Goal: Task Accomplishment & Management: Complete application form

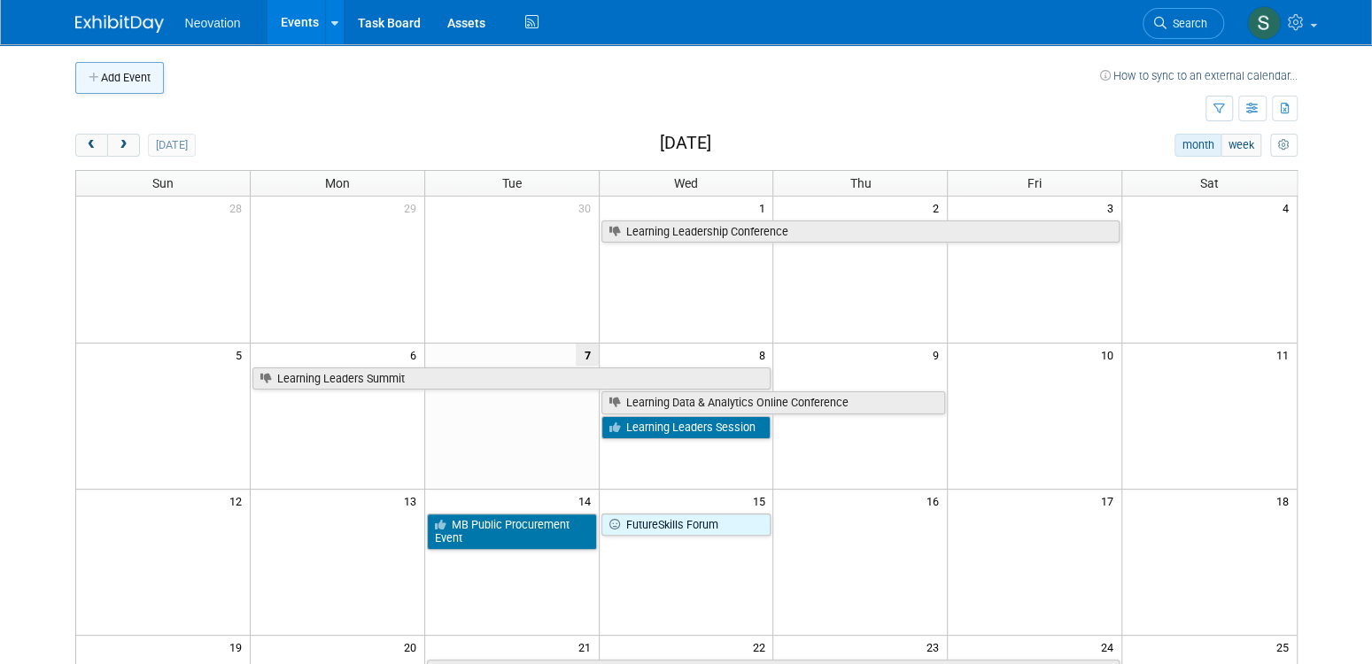
click at [109, 84] on button "Add Event" at bounding box center [119, 78] width 89 height 32
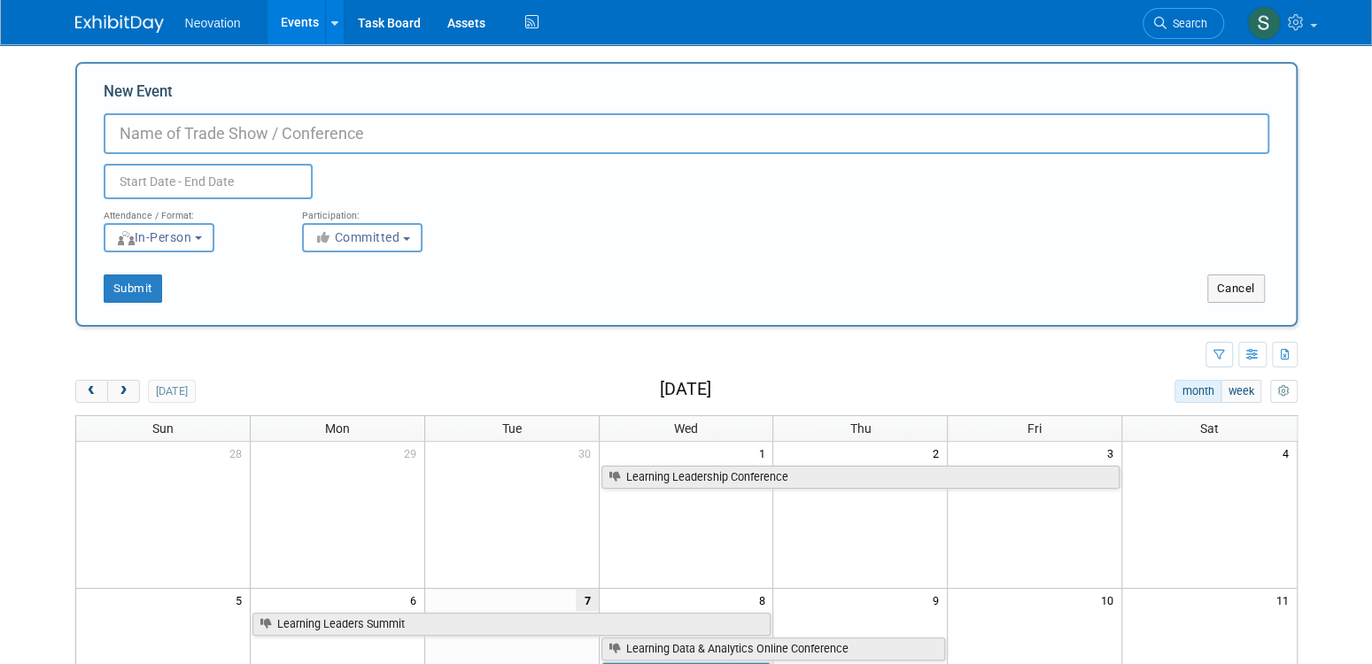
click at [236, 140] on input "New Event" at bounding box center [686, 133] width 1165 height 41
type input "NRF [PERSON_NAME]"
click at [239, 187] on input "text" at bounding box center [208, 181] width 209 height 35
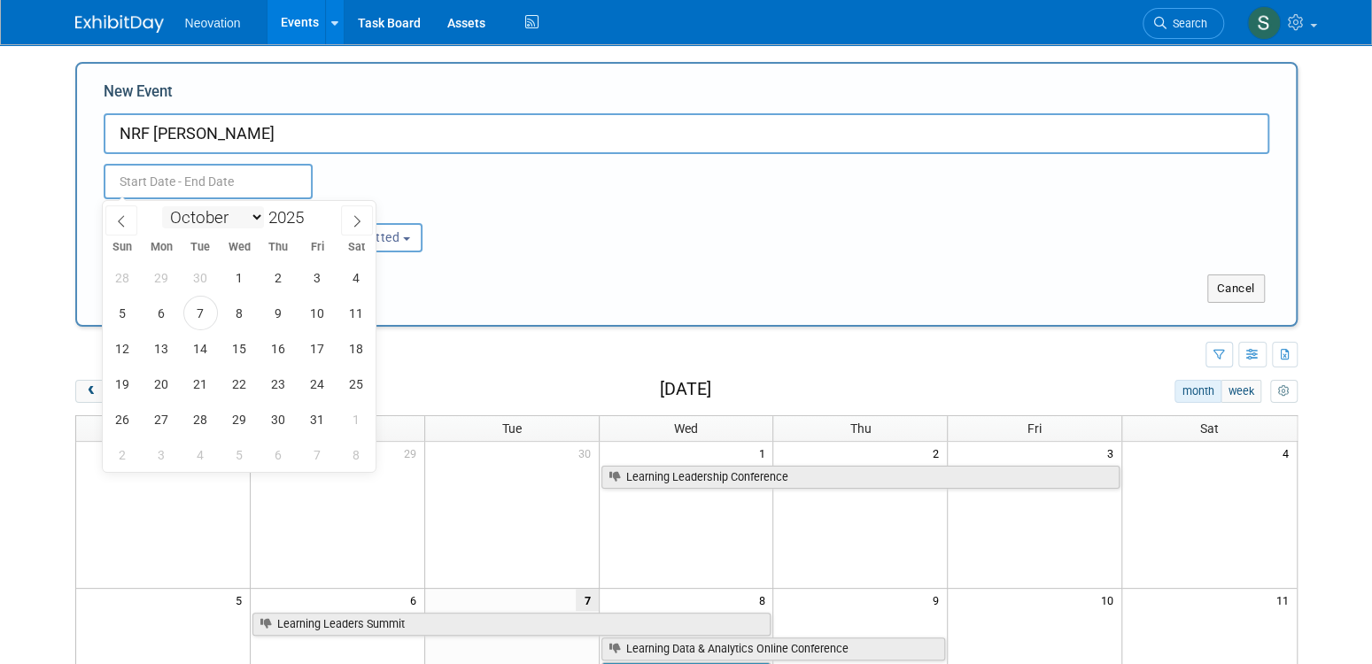
click at [255, 217] on select "January February March April May June July August September October November De…" at bounding box center [213, 217] width 102 height 22
click at [356, 217] on icon at bounding box center [357, 222] width 6 height 12
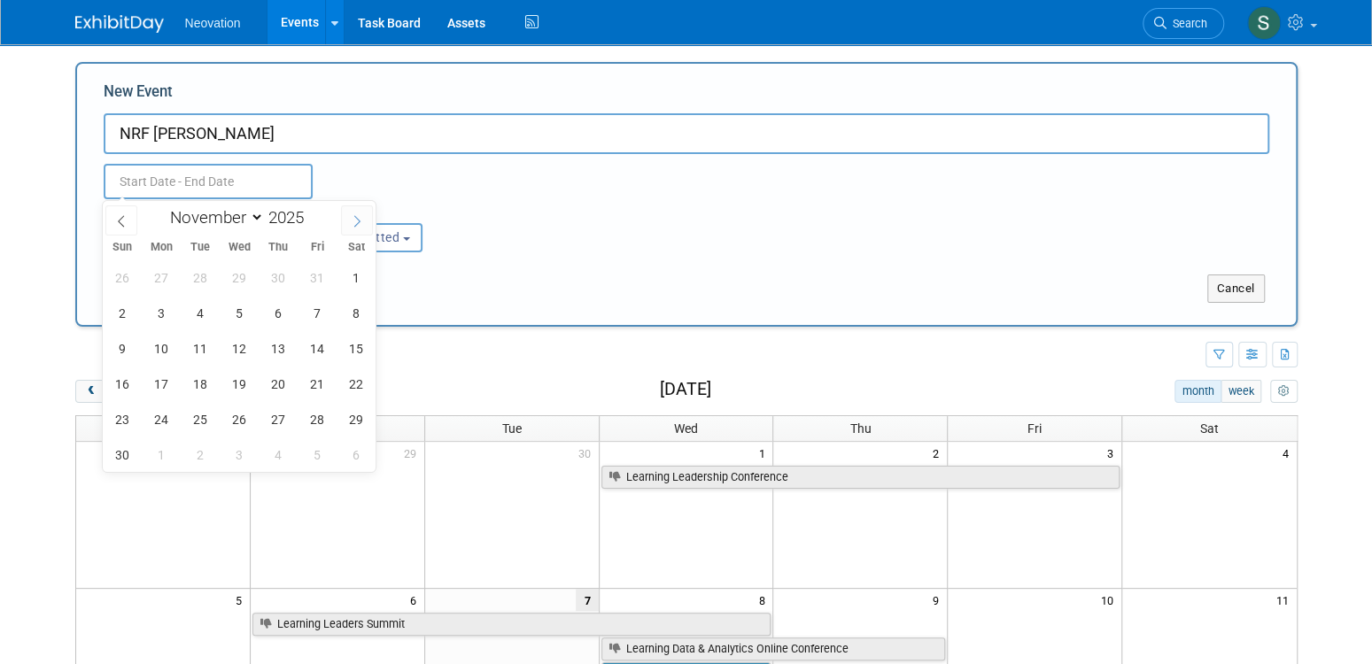
click at [356, 217] on icon at bounding box center [357, 222] width 6 height 12
select select "0"
type input "2026"
drag, startPoint x: 121, startPoint y: 345, endPoint x: 216, endPoint y: 352, distance: 95.0
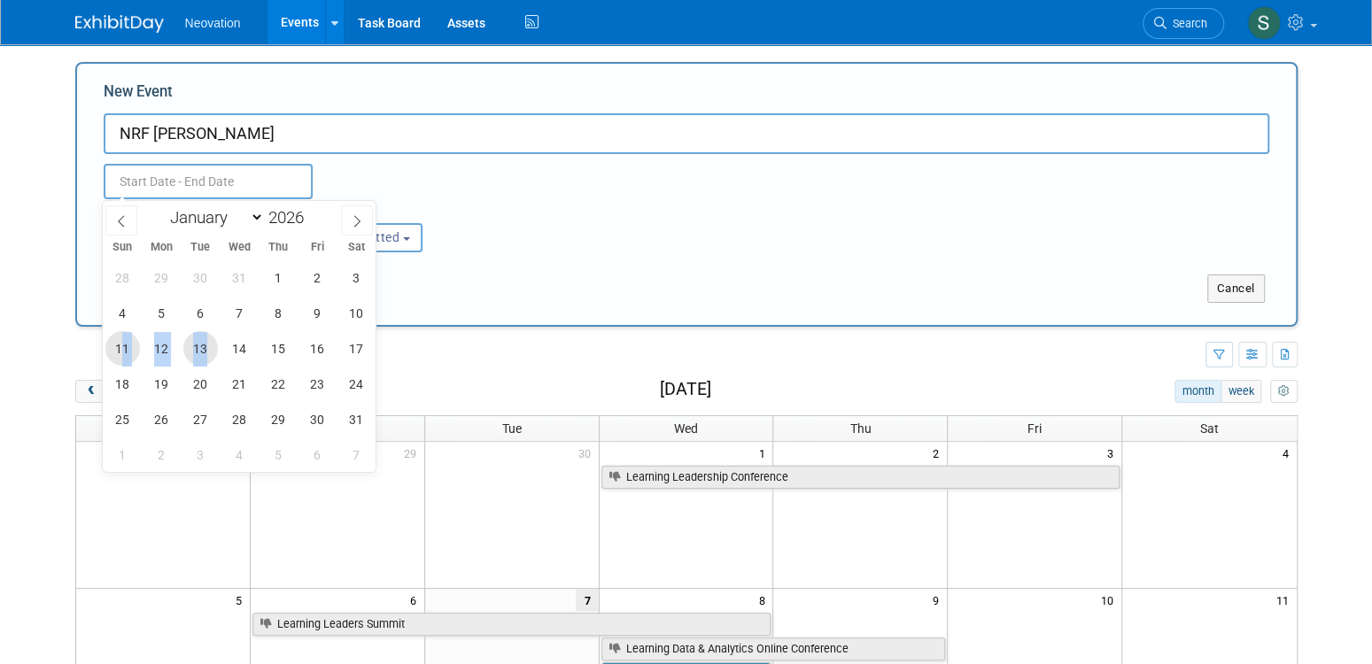
click at [216, 352] on div "28 29 30 31 1 2 3 4 5 6 7 8 9 10 11 12 13 14 15 16 17 18 19 20 21 22 23 24 25 2…" at bounding box center [239, 365] width 273 height 213
drag, startPoint x: 107, startPoint y: 343, endPoint x: 197, endPoint y: 349, distance: 89.6
click at [197, 349] on div "28 29 30 31 1 2 3 4 5 6 7 8 9 10 11 12 13 14 15 16 17 18 19 20 21 22 23 24 25 2…" at bounding box center [239, 365] width 273 height 213
click at [114, 344] on span "11" at bounding box center [122, 348] width 35 height 35
click at [189, 346] on span "13" at bounding box center [200, 348] width 35 height 35
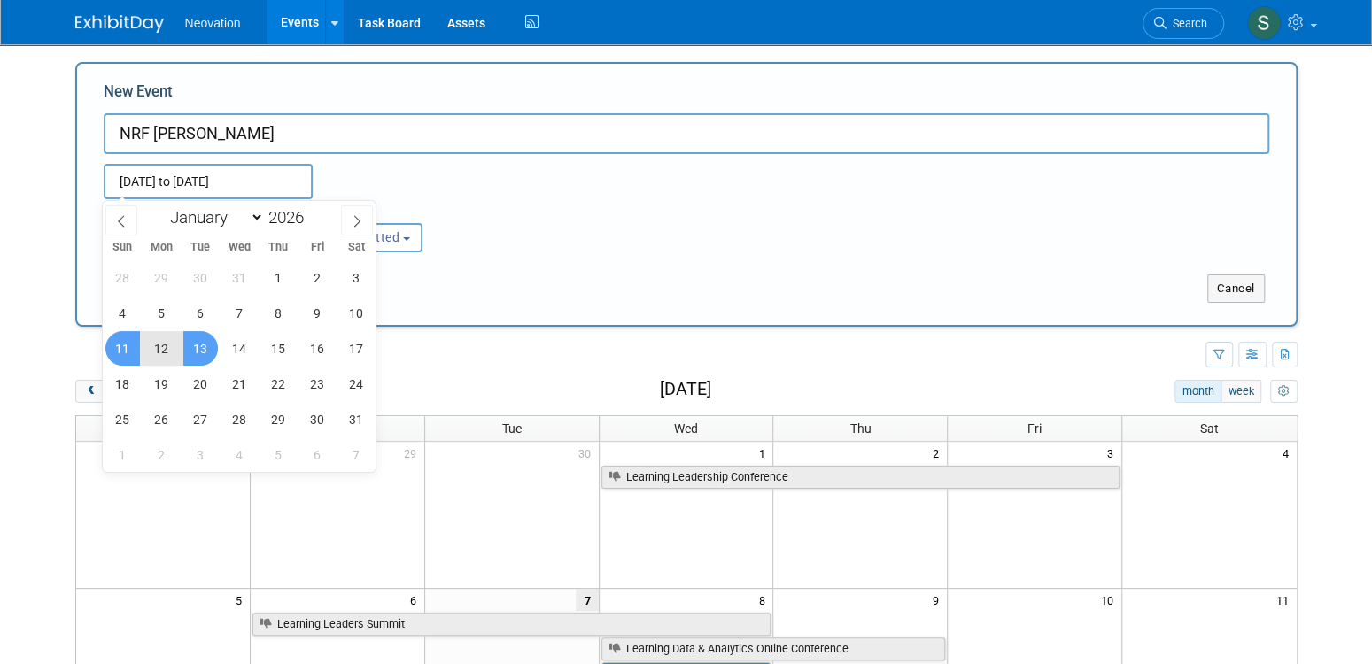
type input "[DATE] to [DATE]"
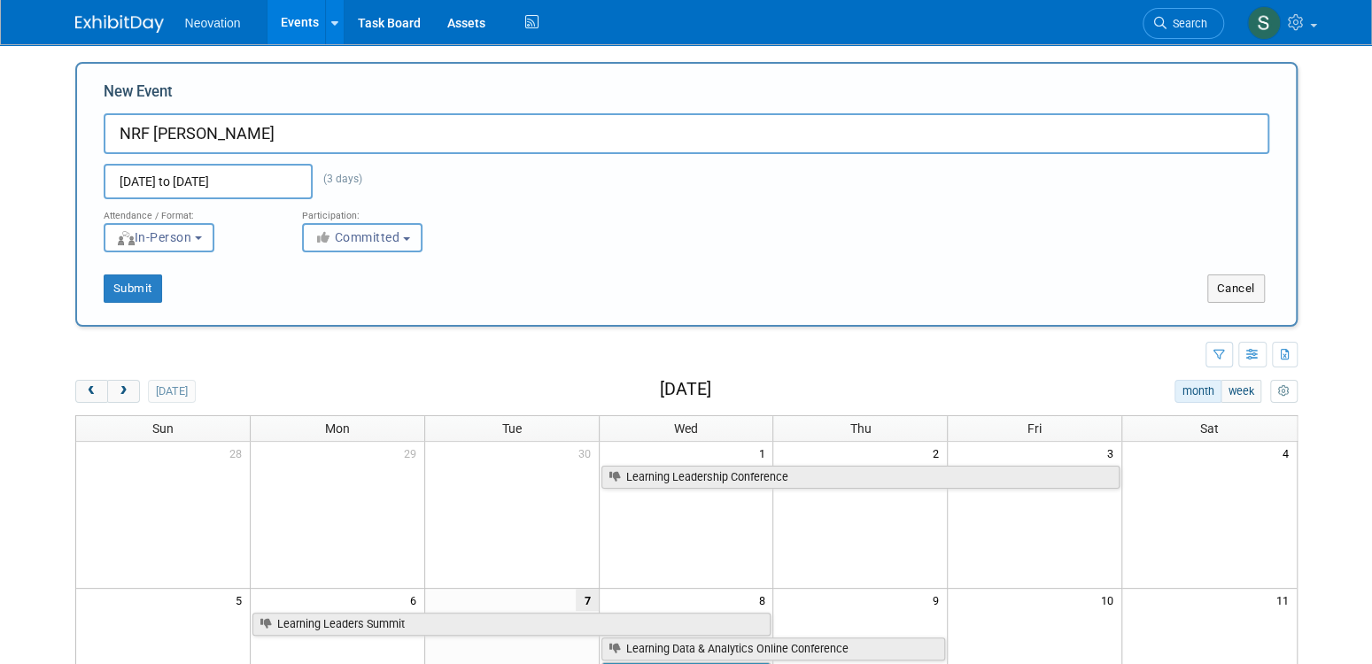
click at [367, 244] on span "Committed" at bounding box center [357, 237] width 86 height 14
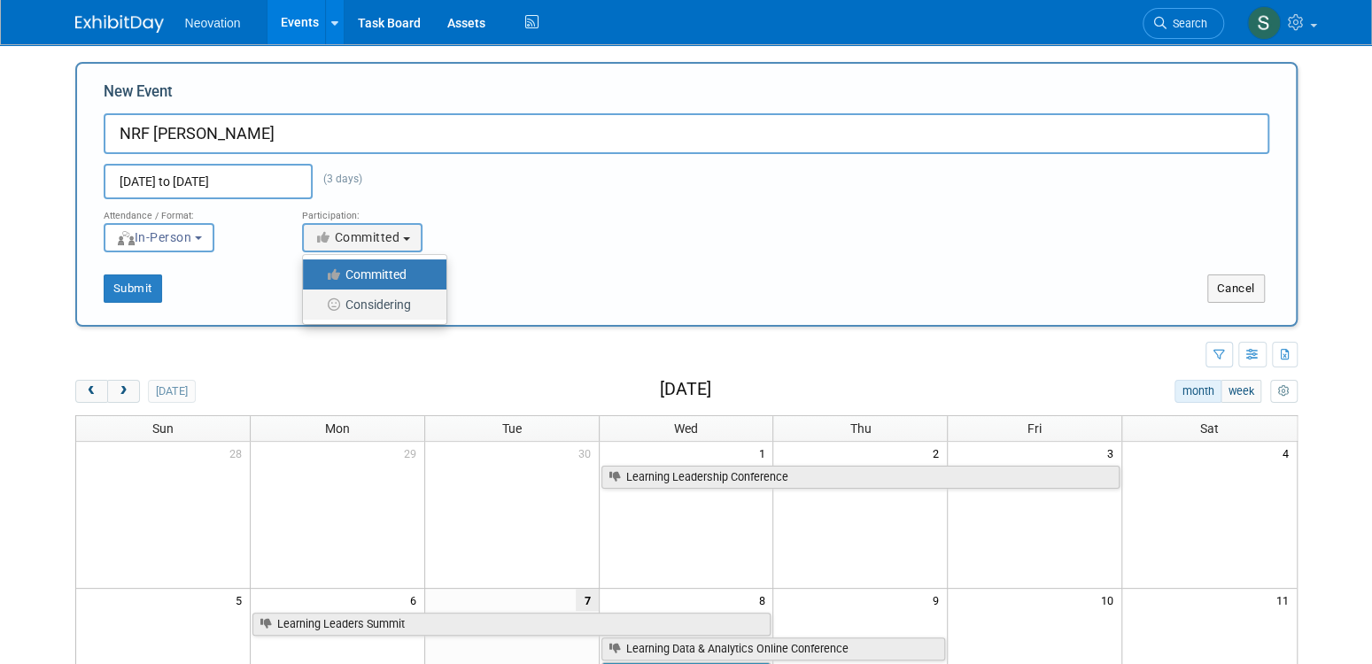
click at [370, 303] on label "Considering" at bounding box center [370, 304] width 117 height 23
click at [319, 303] on input "Considering" at bounding box center [313, 305] width 12 height 12
select select "2"
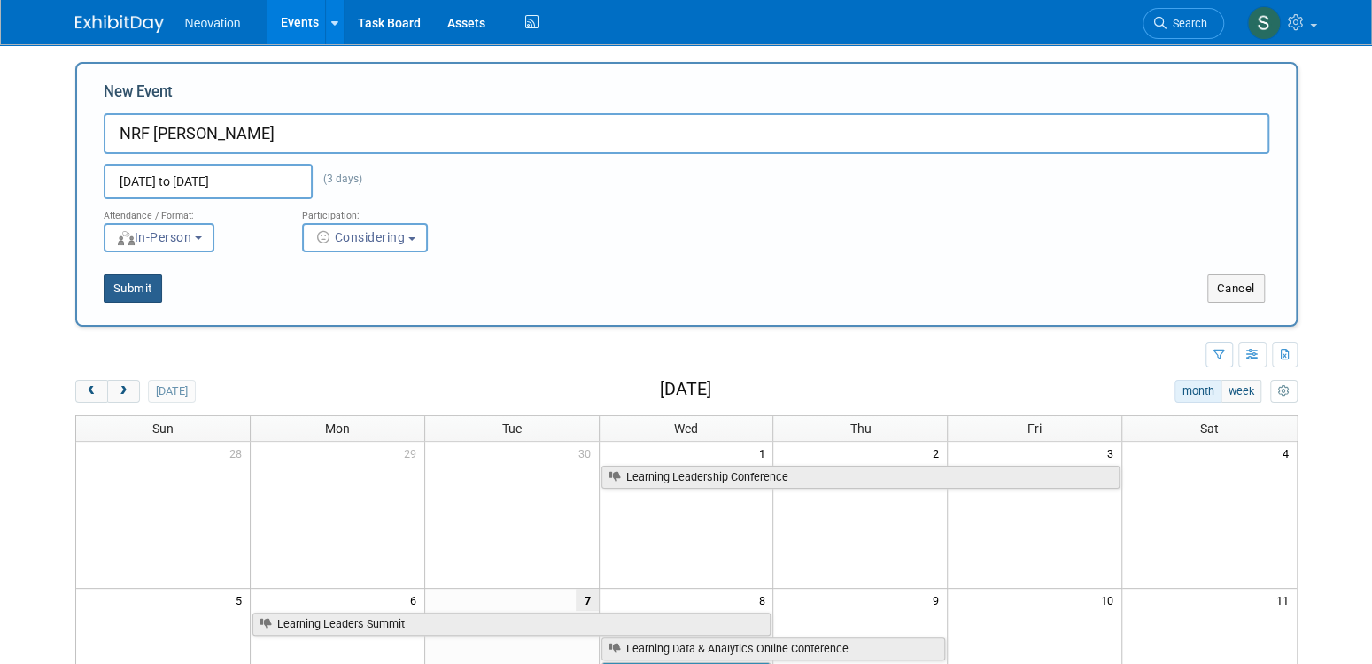
click at [124, 292] on button "Submit" at bounding box center [133, 289] width 58 height 28
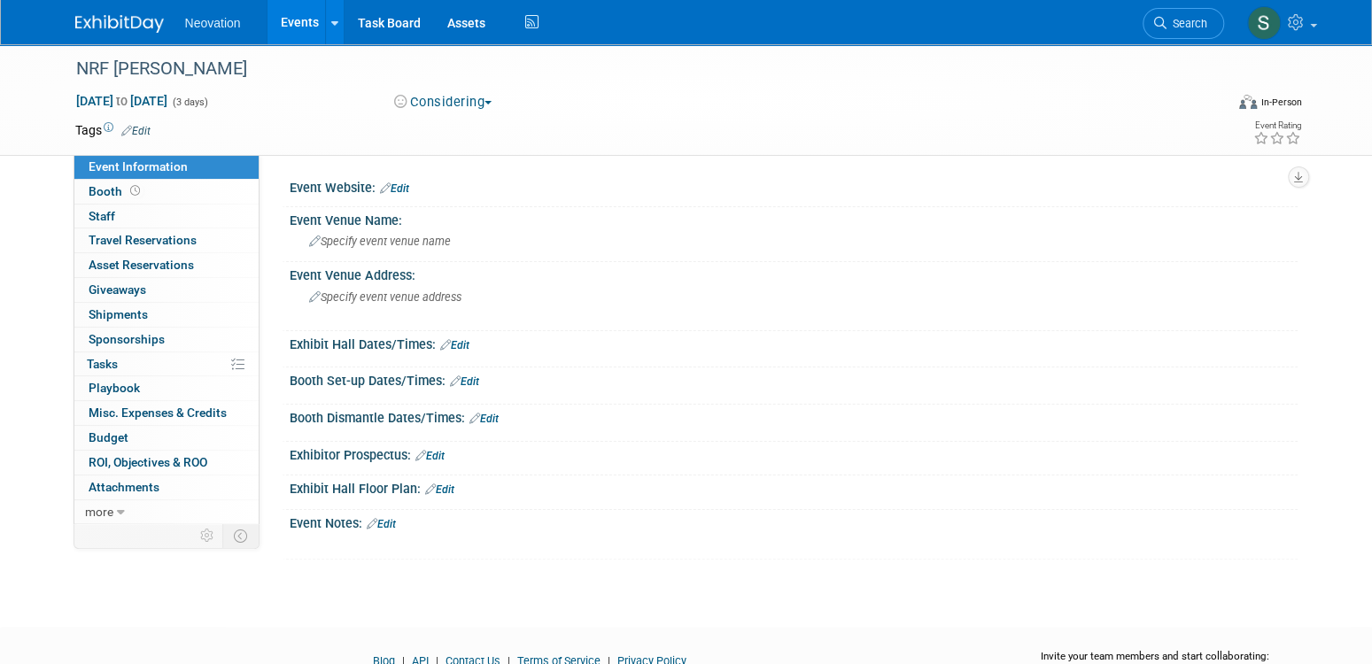
click at [397, 187] on link "Edit" at bounding box center [394, 188] width 29 height 12
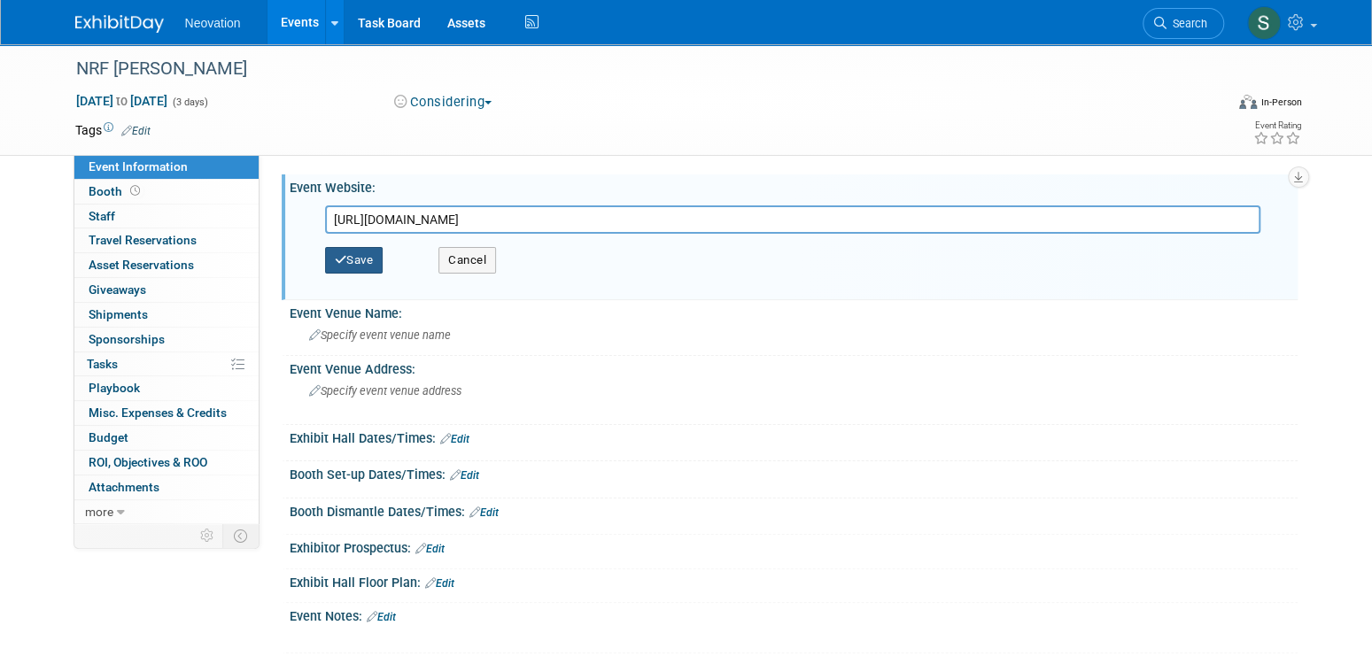
type input "https://nrfbigshow.nrf.com/"
click at [365, 260] on button "Save" at bounding box center [354, 260] width 58 height 27
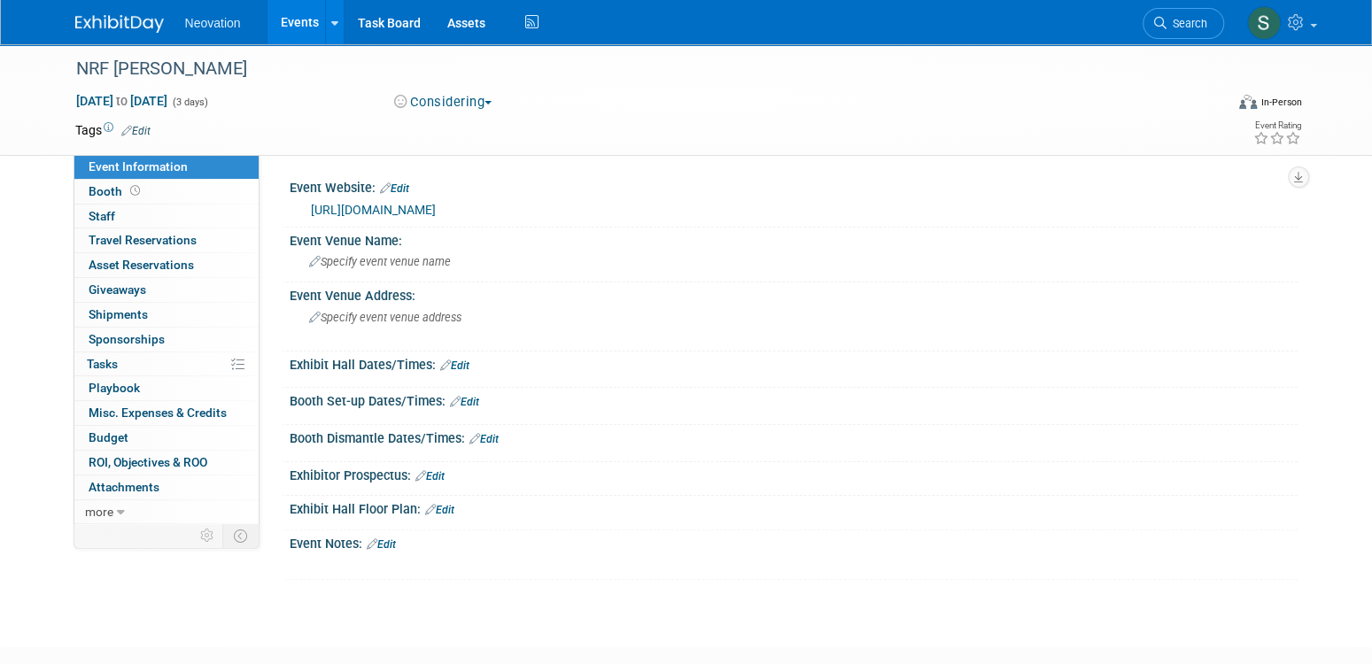
click at [448, 504] on link "Edit" at bounding box center [439, 510] width 29 height 12
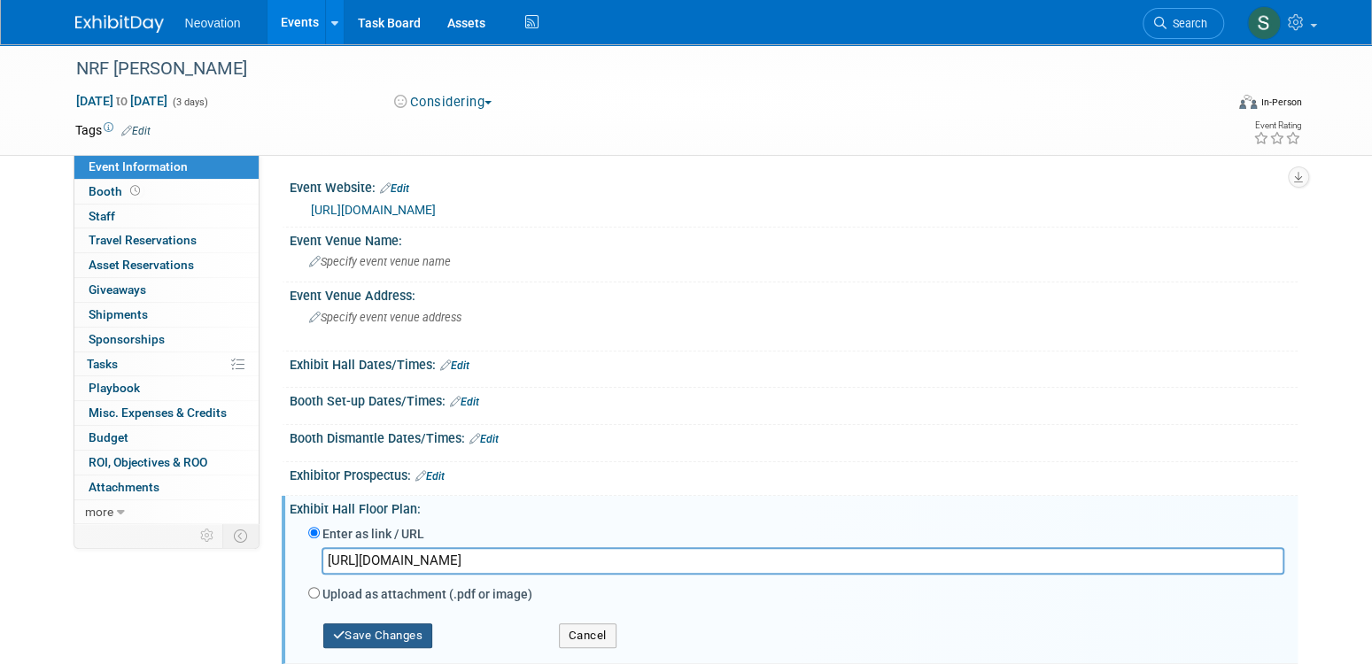
type input "https://bigshow26.mapyourshow.com/8_0/exhview/index.cfm"
click at [381, 628] on button "Save Changes" at bounding box center [378, 635] width 110 height 25
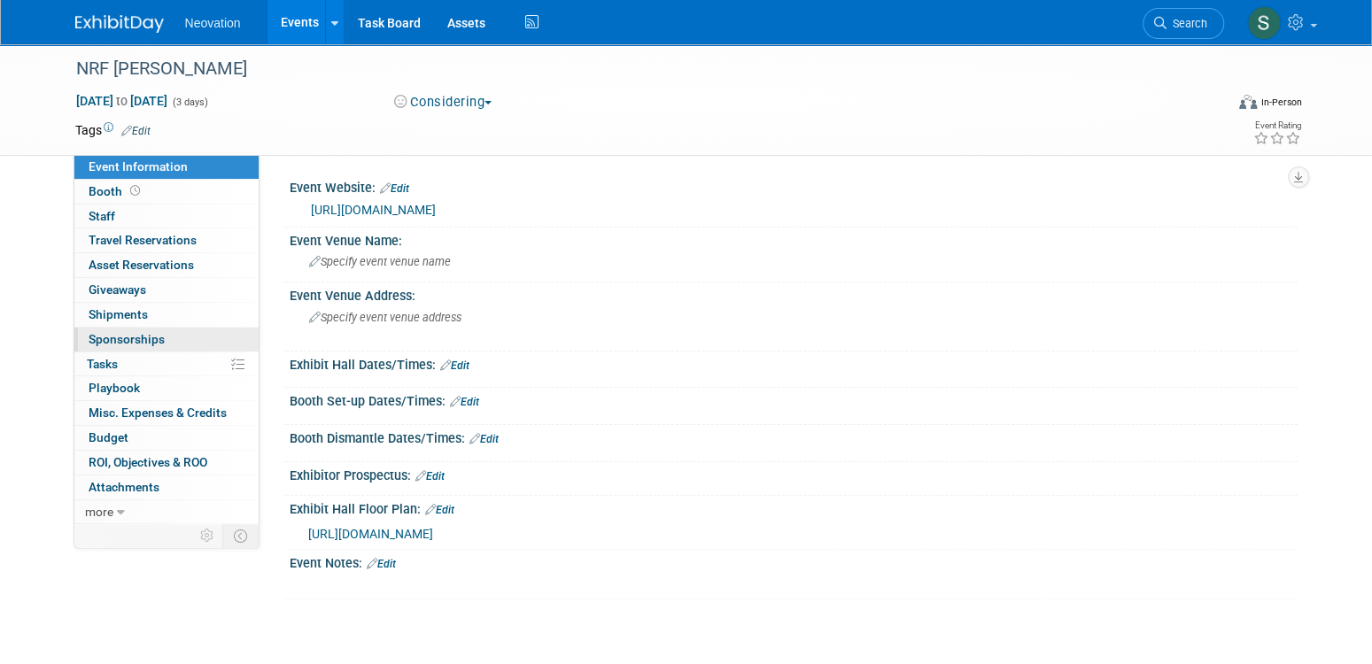
click at [136, 332] on span "Sponsorships 0" at bounding box center [127, 339] width 76 height 14
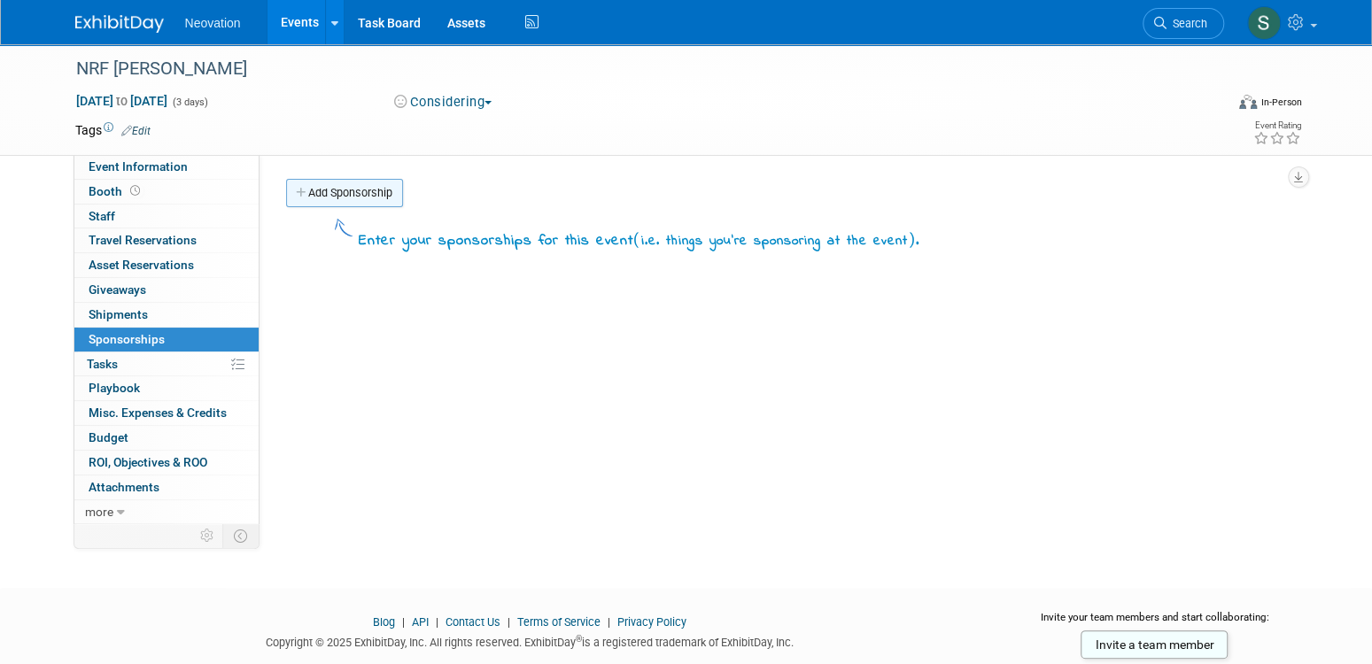
click at [352, 192] on link "Add Sponsorship" at bounding box center [344, 193] width 117 height 28
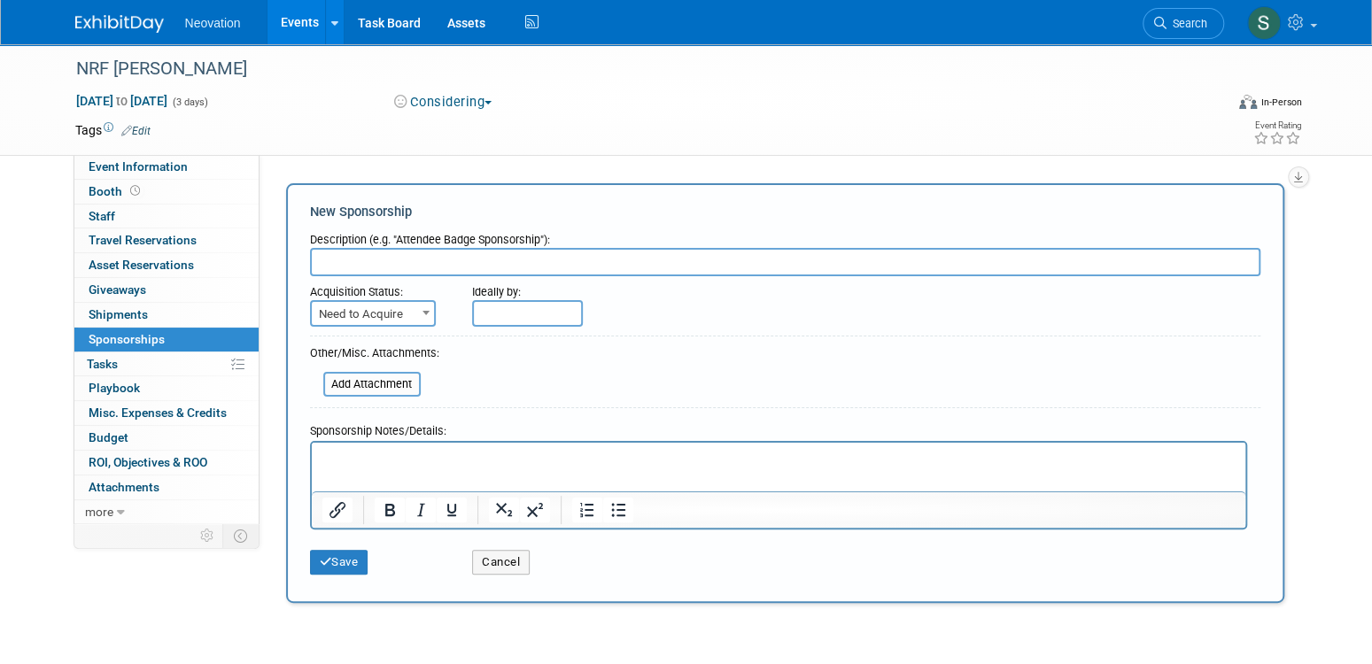
click at [360, 259] on input "text" at bounding box center [785, 262] width 950 height 28
type input "Innovators Showcase"
click at [378, 452] on p "Rich Text Area. Press ALT-0 for help." at bounding box center [777, 459] width 913 height 18
click at [339, 562] on button "Save" at bounding box center [339, 562] width 58 height 25
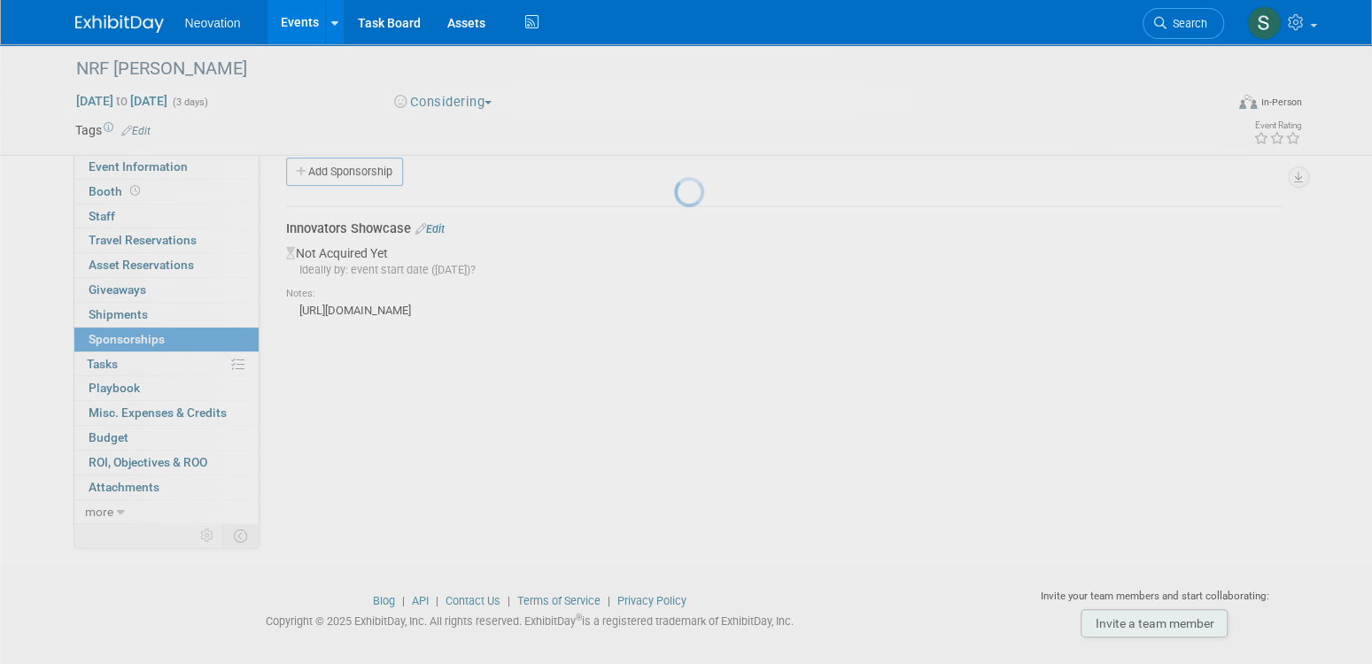
scroll to position [37, 0]
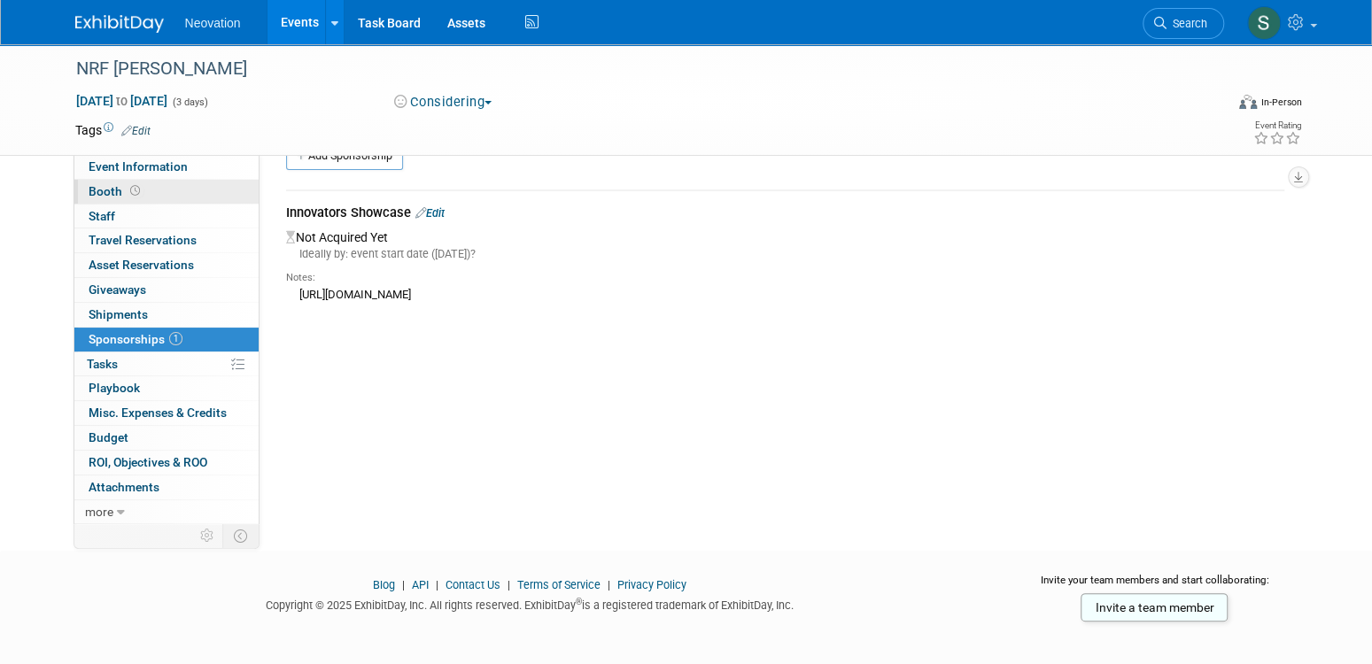
click at [106, 187] on span "Booth" at bounding box center [116, 191] width 55 height 14
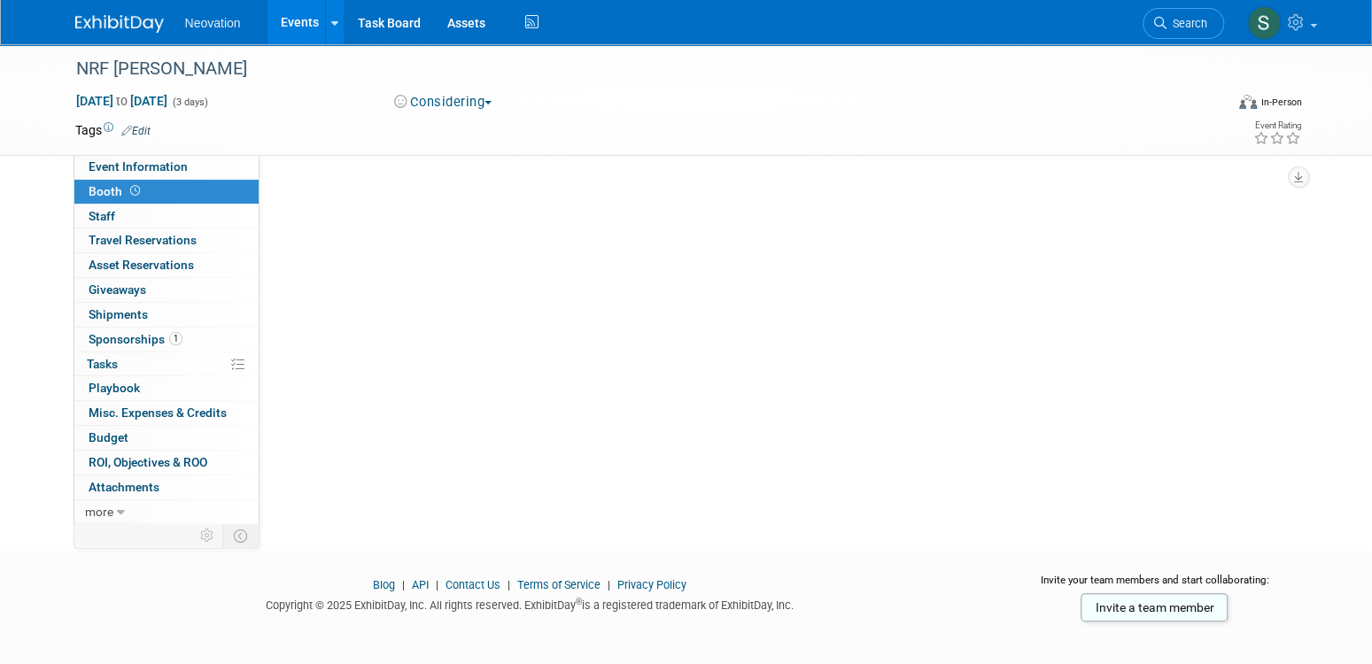
scroll to position [0, 0]
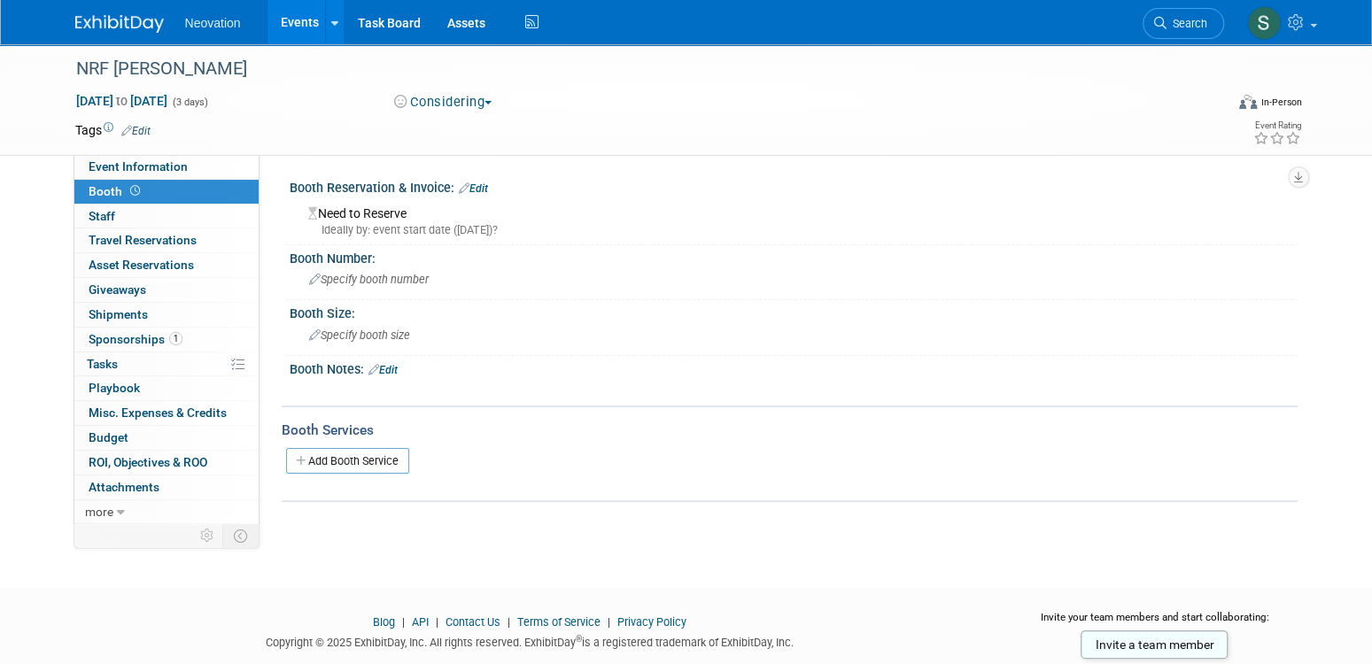
click at [389, 366] on link "Edit" at bounding box center [382, 370] width 29 height 12
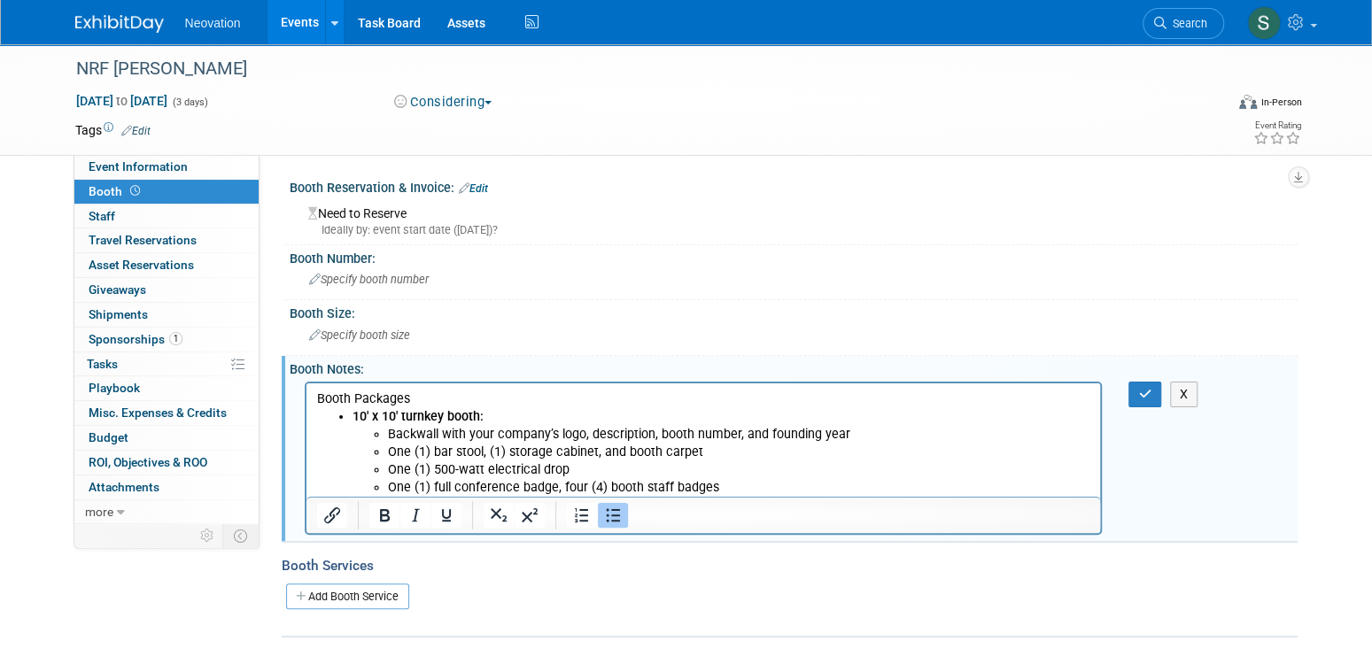
click at [732, 483] on p "One (1) full conference badge, four (4) booth staff badges" at bounding box center [738, 487] width 703 height 18
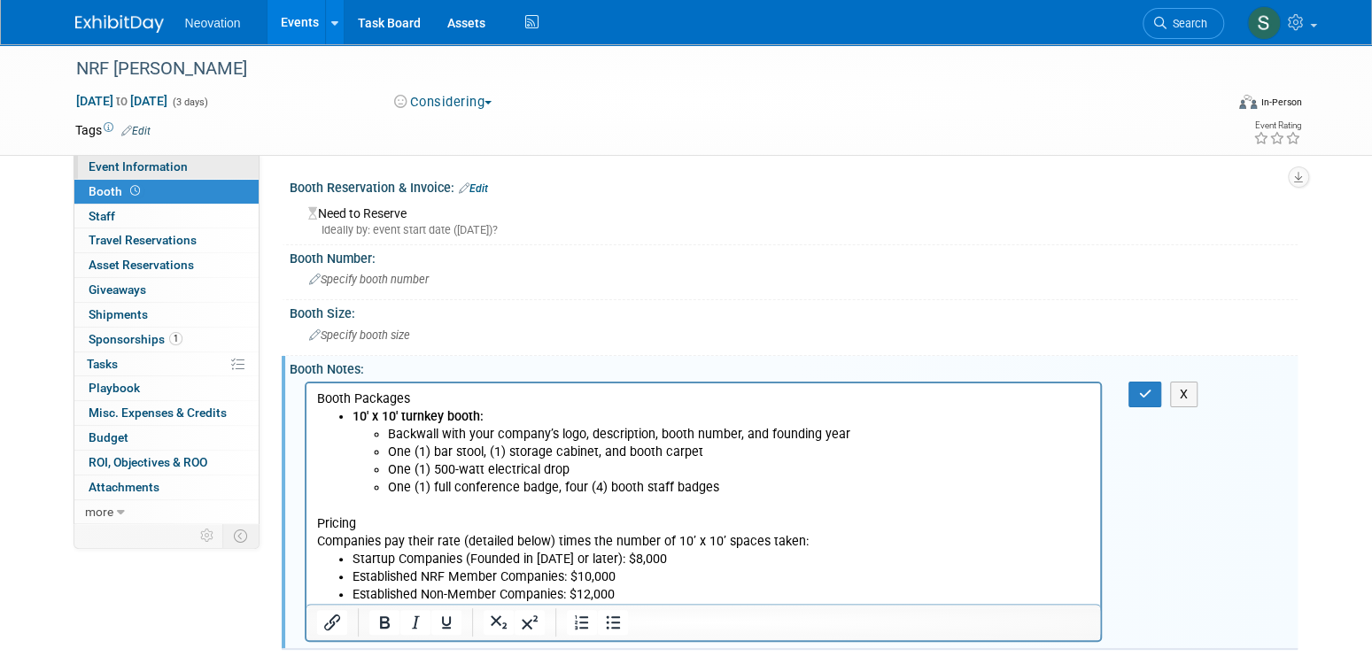
click at [107, 163] on span "Event Information" at bounding box center [138, 166] width 99 height 14
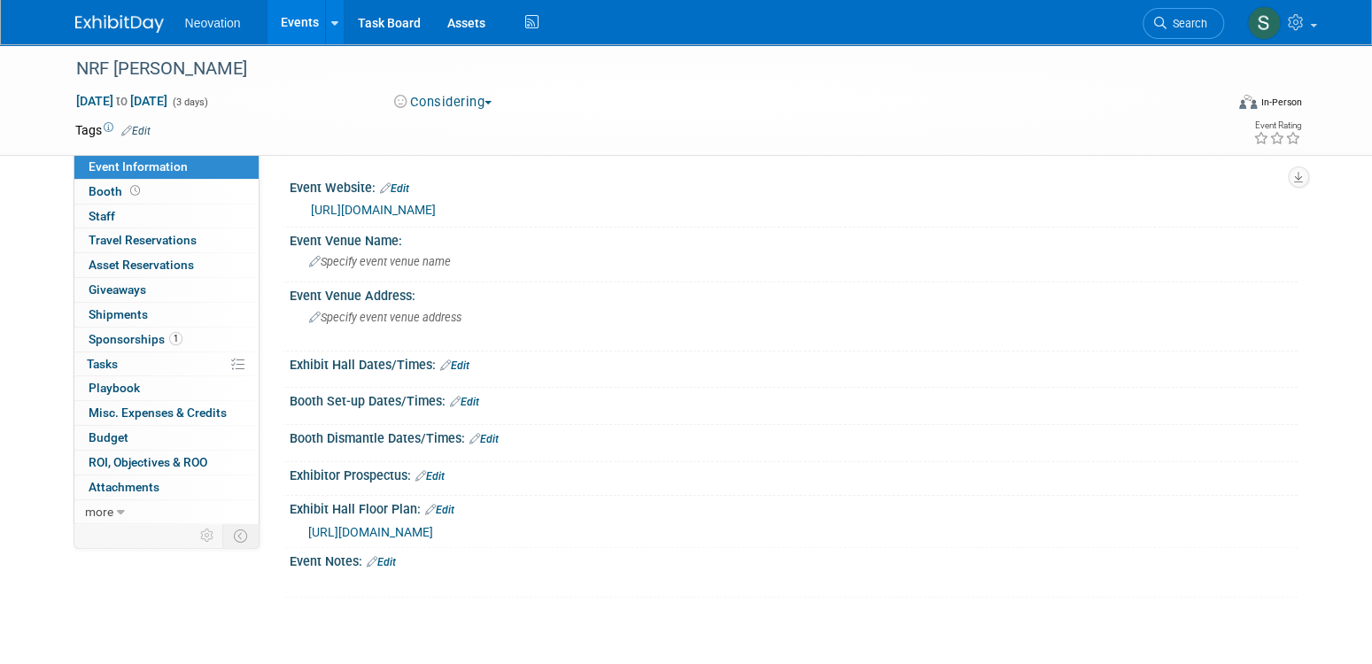
click at [408, 184] on link "Edit" at bounding box center [394, 188] width 29 height 12
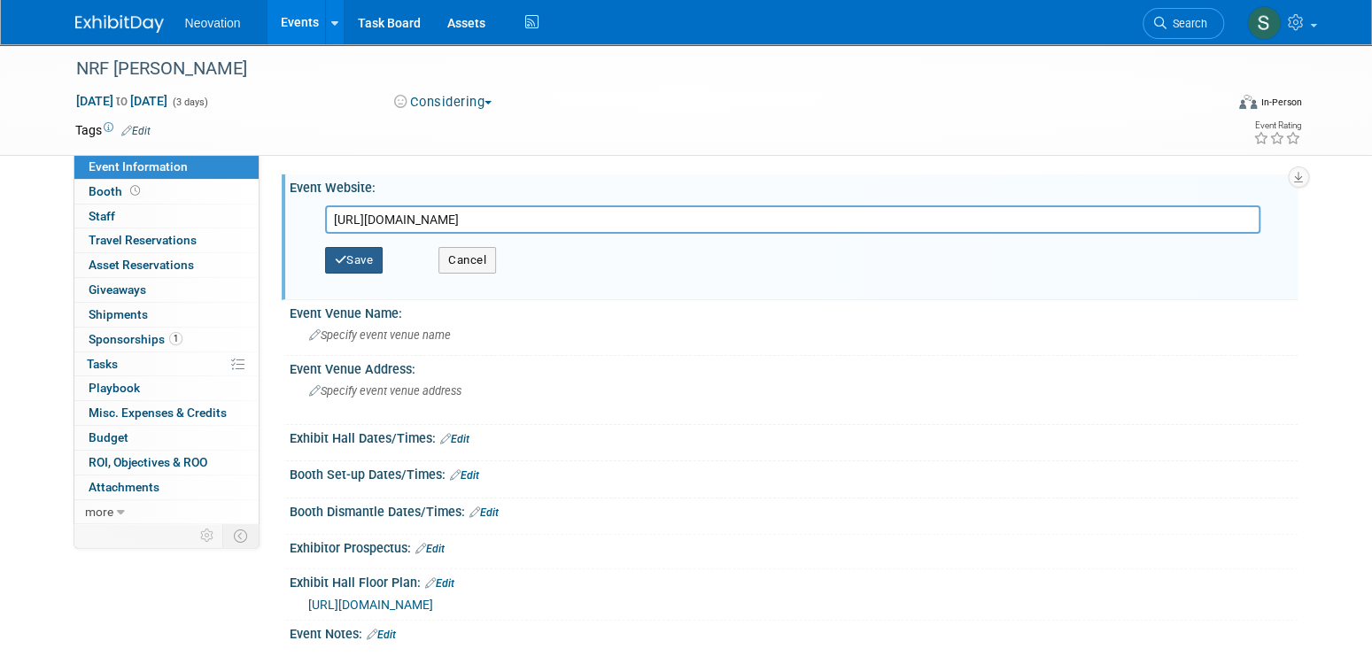
click at [354, 267] on button "Save" at bounding box center [354, 260] width 58 height 27
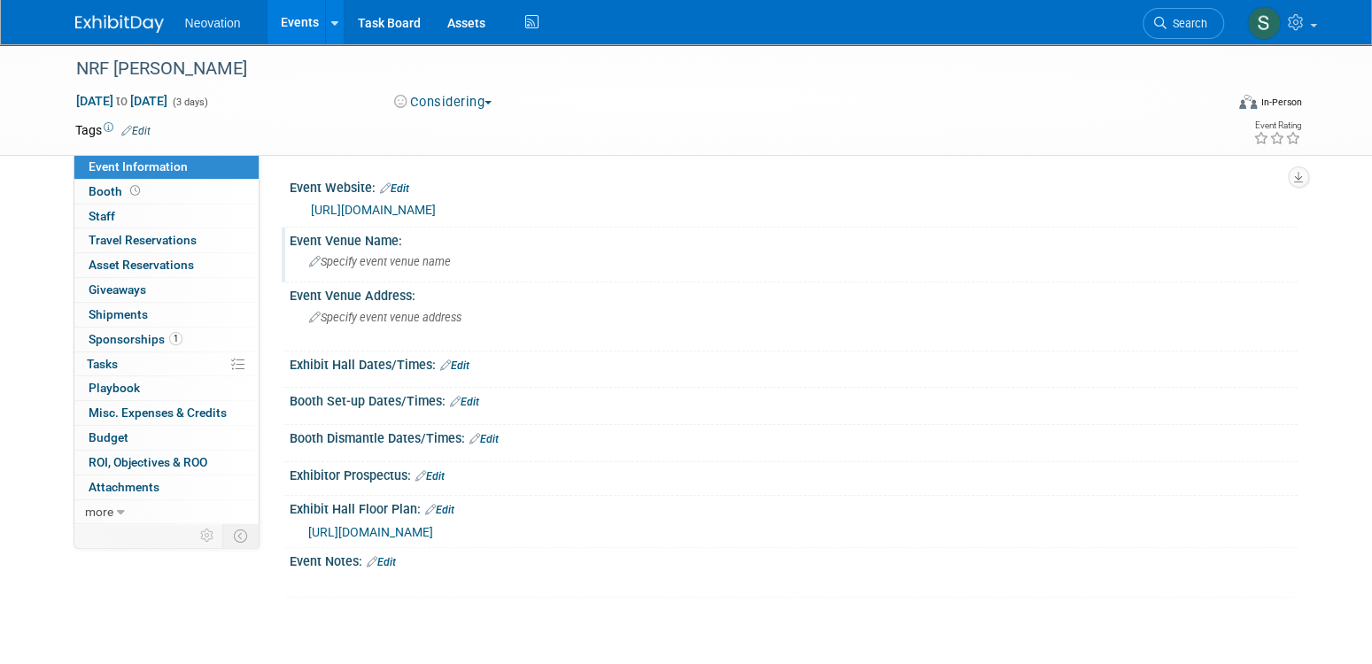
click at [405, 261] on span "Specify event venue name" at bounding box center [380, 261] width 142 height 13
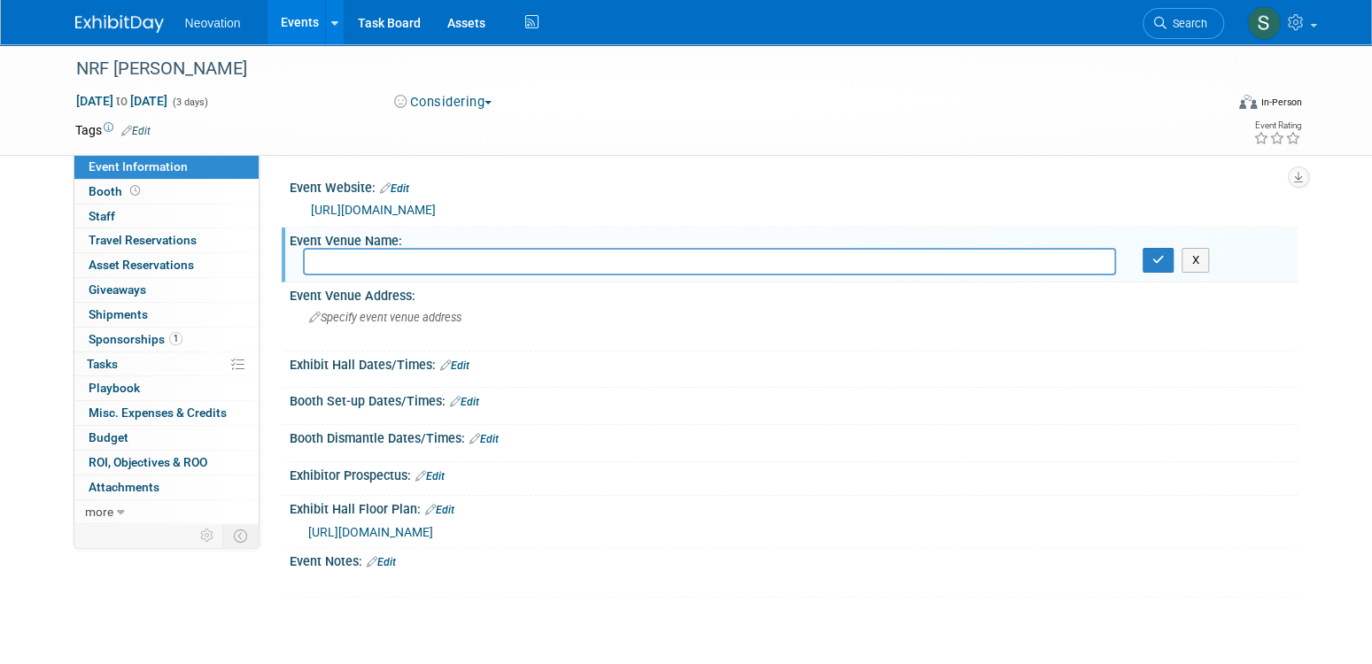
click at [363, 259] on input "text" at bounding box center [709, 261] width 813 height 27
type input "Javits Convention Center"
click at [111, 334] on span "Sponsorships 1" at bounding box center [136, 339] width 94 height 14
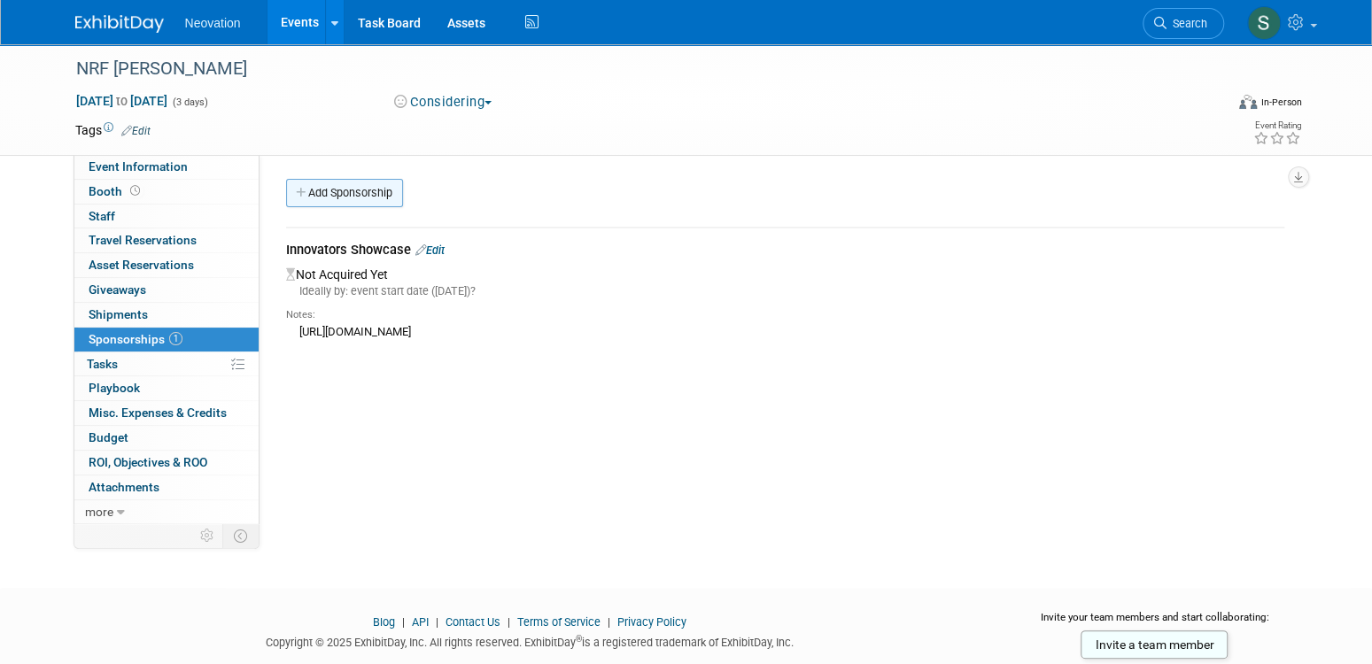
click at [371, 190] on link "Add Sponsorship" at bounding box center [344, 193] width 117 height 28
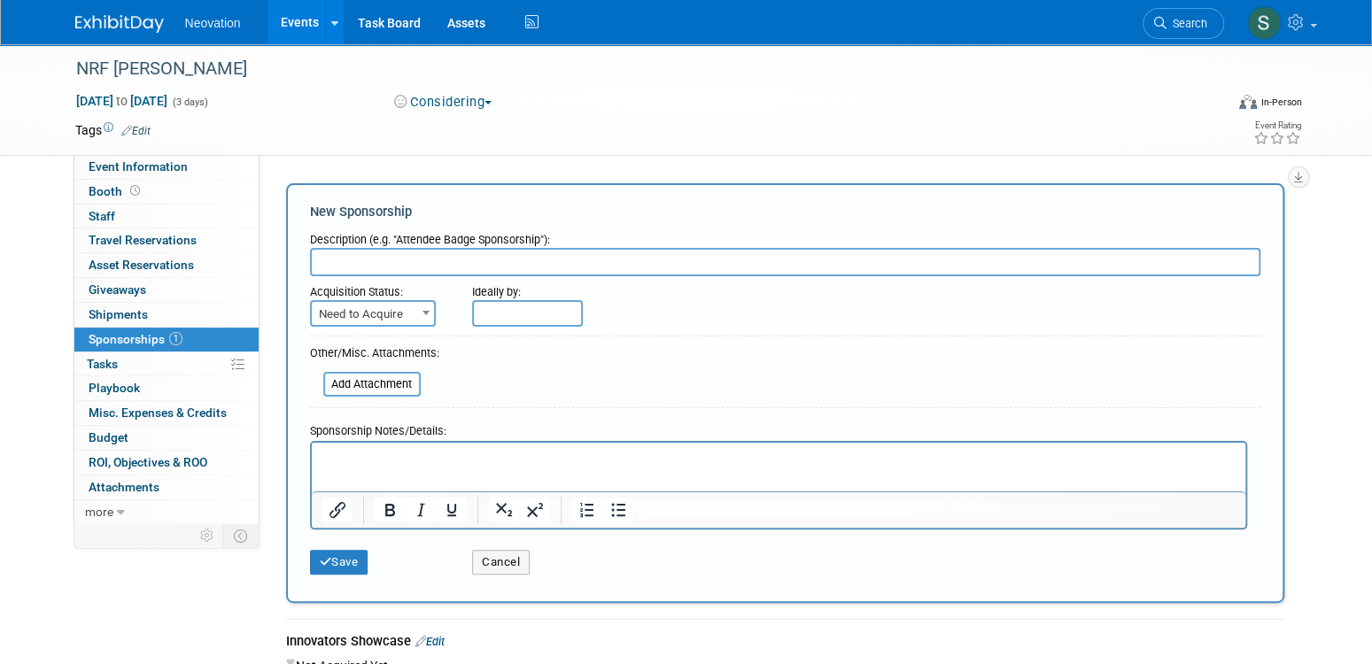
click at [382, 267] on input "text" at bounding box center [785, 262] width 950 height 28
type input "Additional Sponsorships"
click at [378, 451] on p "Rich Text Area. Press ALT-0 for help." at bounding box center [777, 459] width 913 height 18
click at [338, 561] on button "Save" at bounding box center [339, 562] width 58 height 25
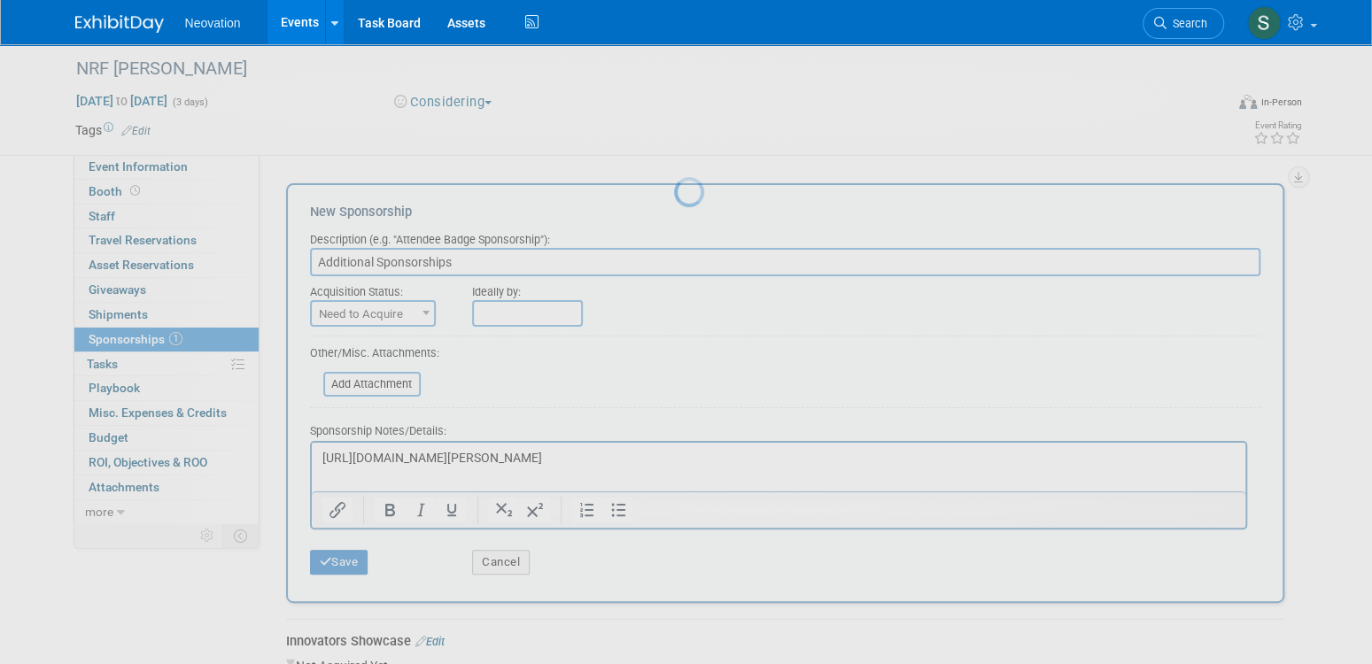
scroll to position [48, 0]
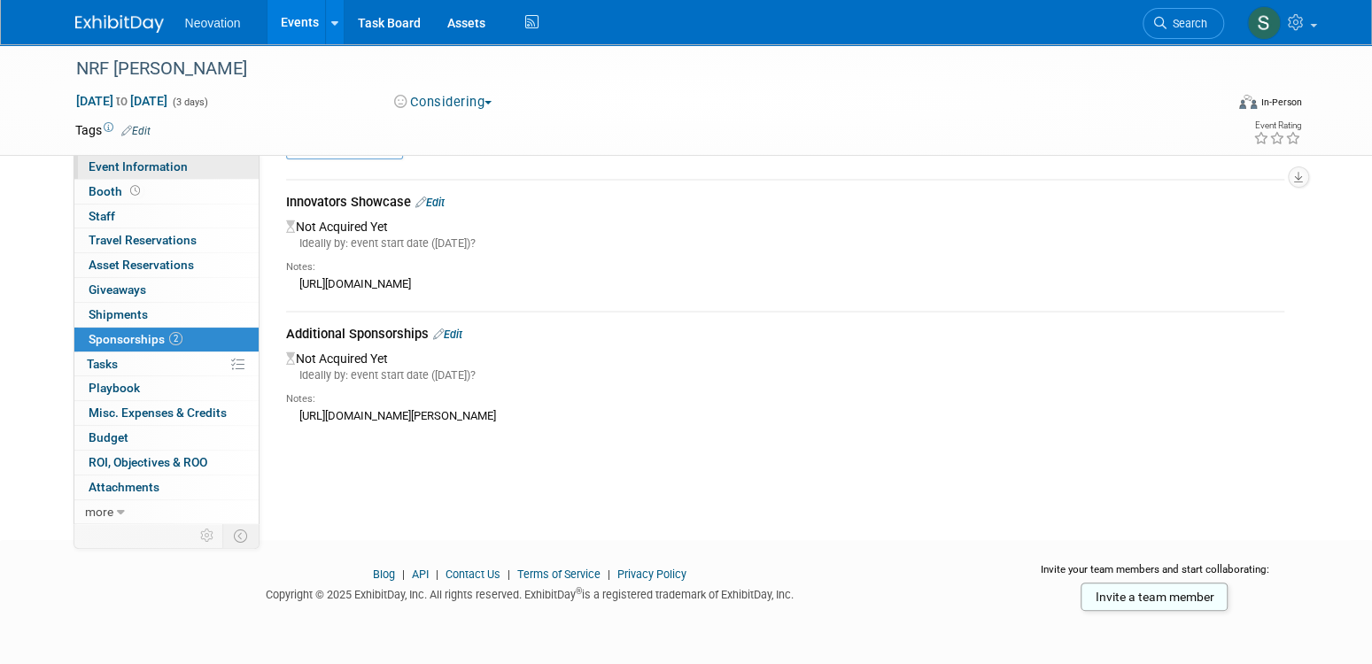
click at [130, 171] on span "Event Information" at bounding box center [138, 166] width 99 height 14
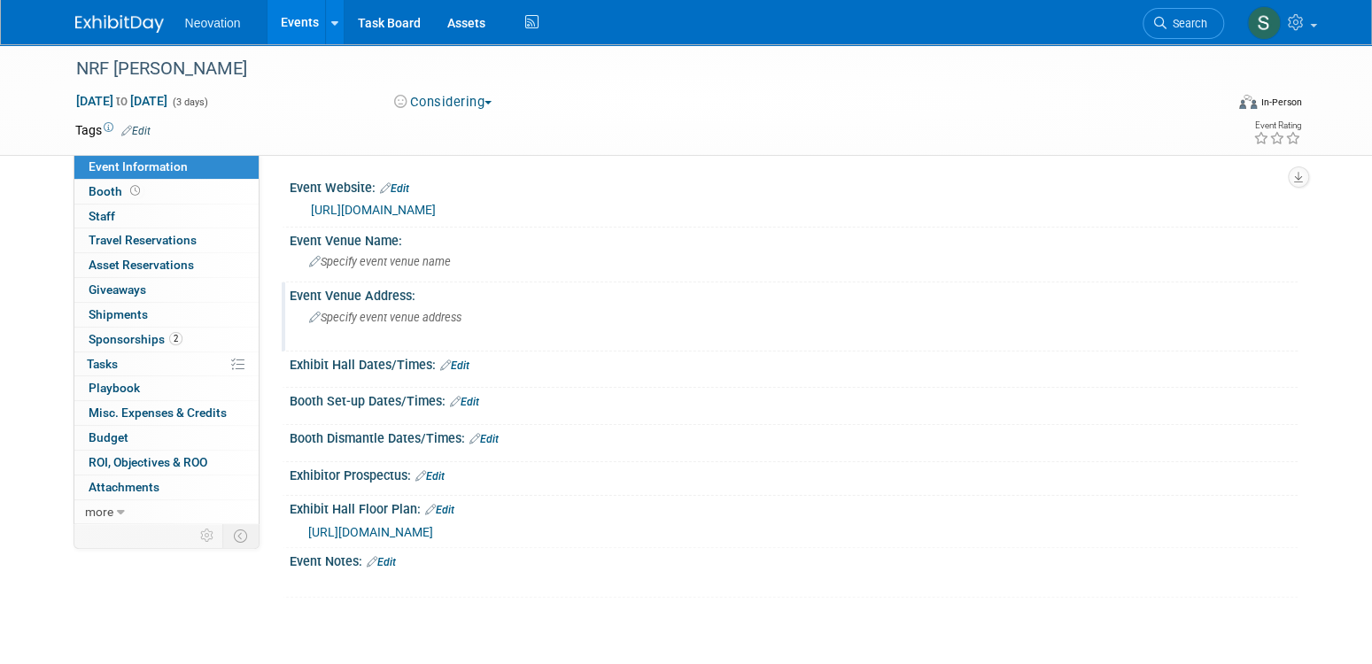
click at [371, 321] on span "Specify event venue address" at bounding box center [385, 317] width 152 height 13
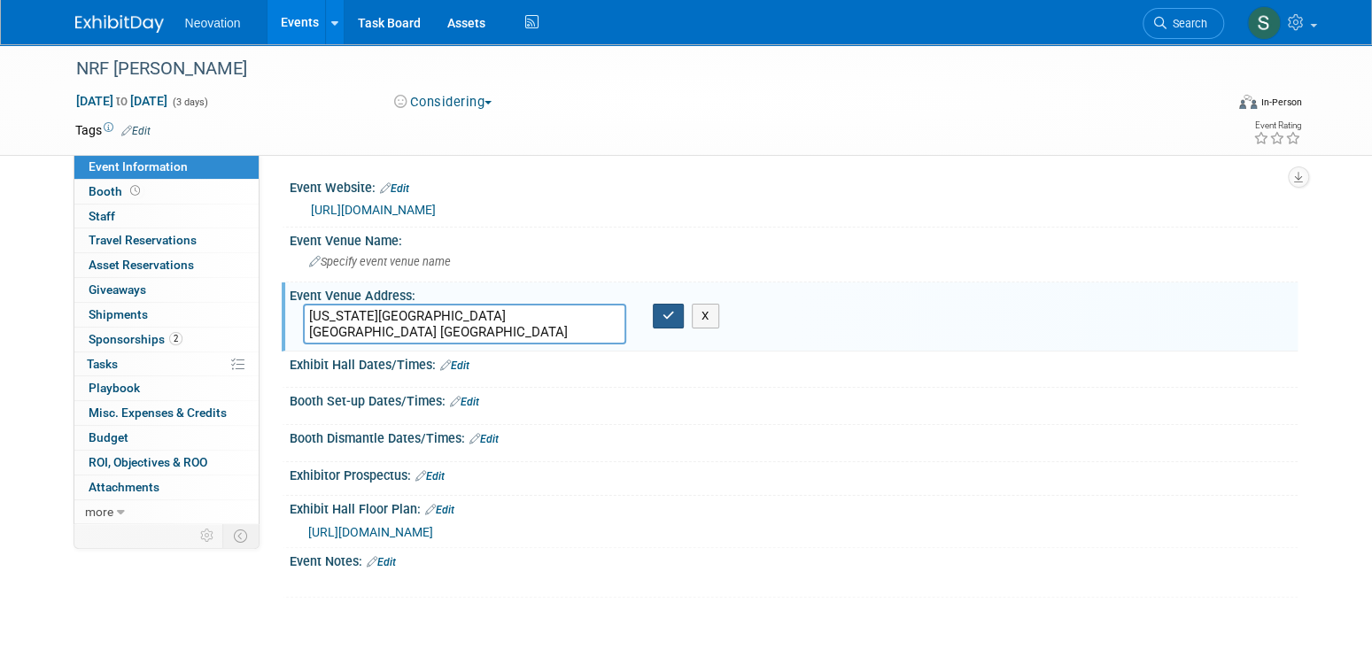
type textarea "New York City NY USA"
click at [668, 318] on icon "button" at bounding box center [668, 316] width 12 height 12
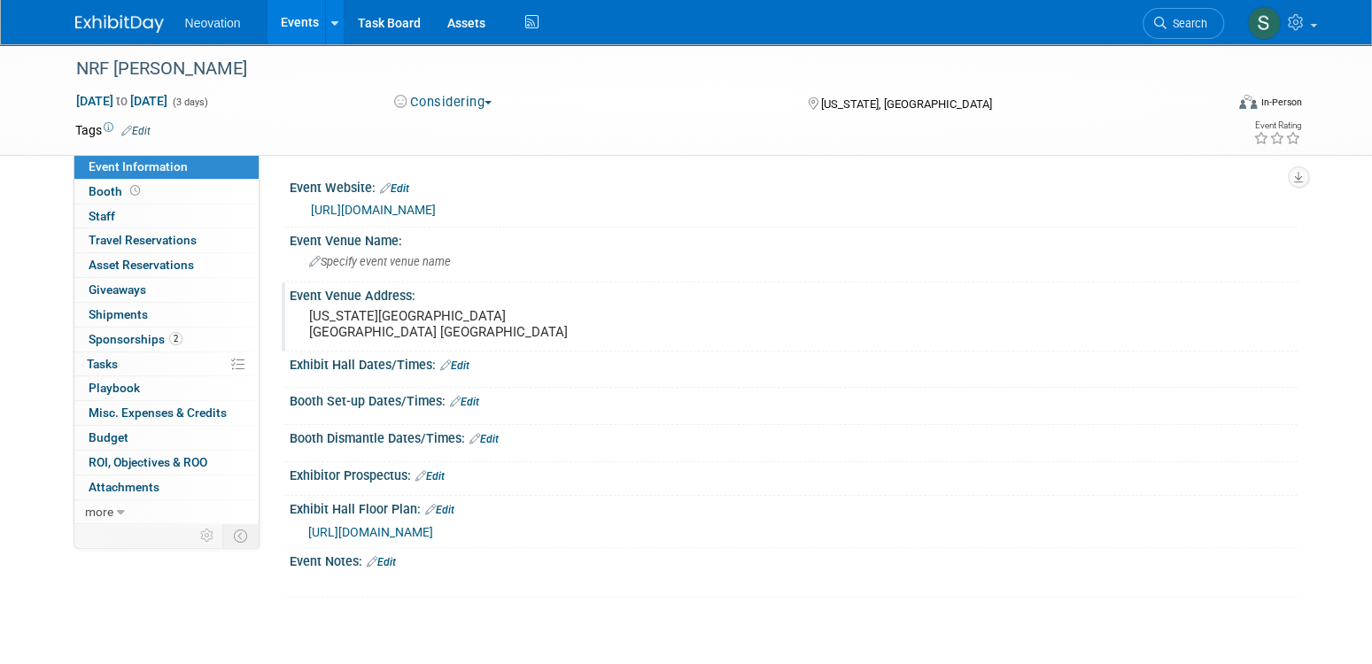
click at [145, 125] on link "Edit" at bounding box center [135, 131] width 29 height 12
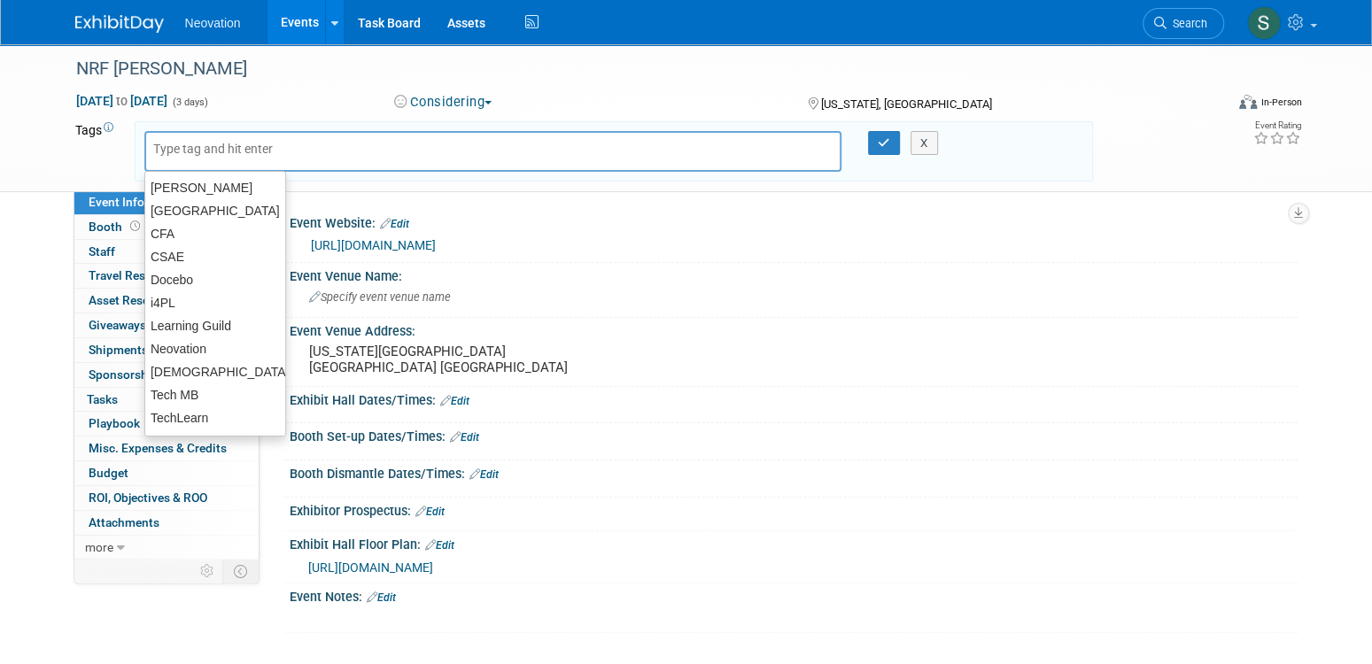
click at [239, 151] on input "text" at bounding box center [224, 149] width 142 height 18
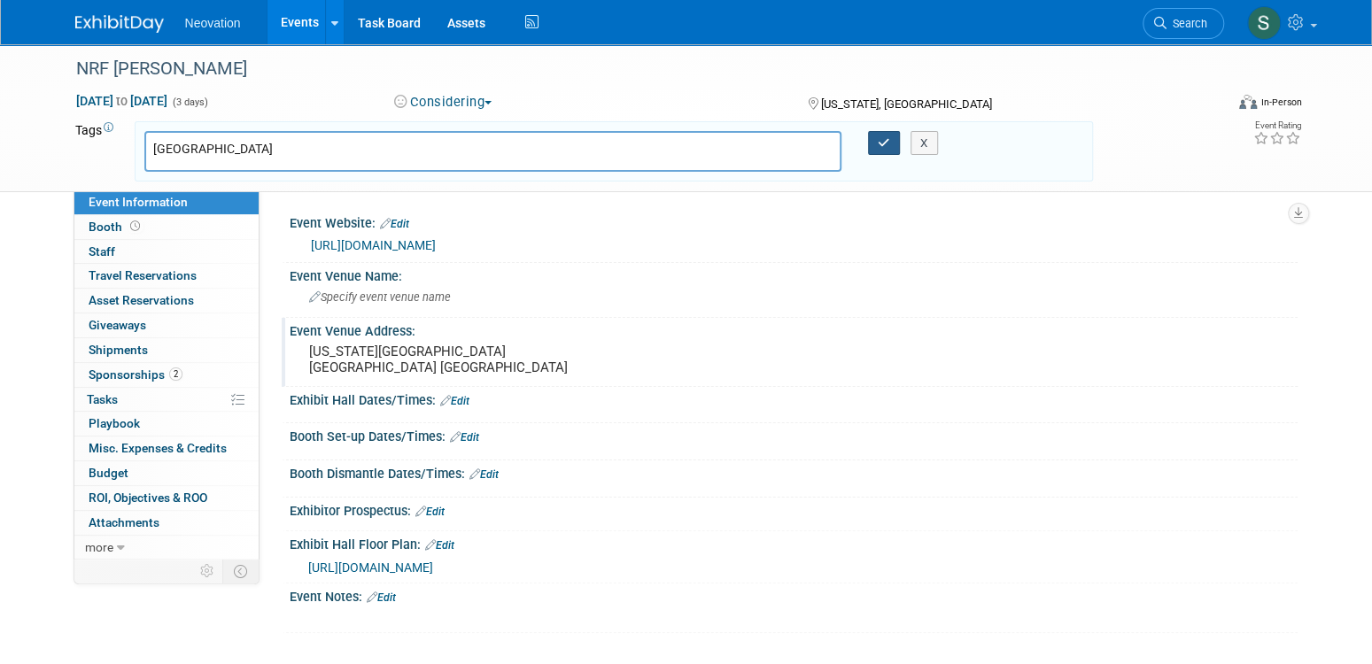
type input "USA"
click at [876, 145] on button "button" at bounding box center [884, 143] width 32 height 25
type input "USA"
